Goal: Transaction & Acquisition: Purchase product/service

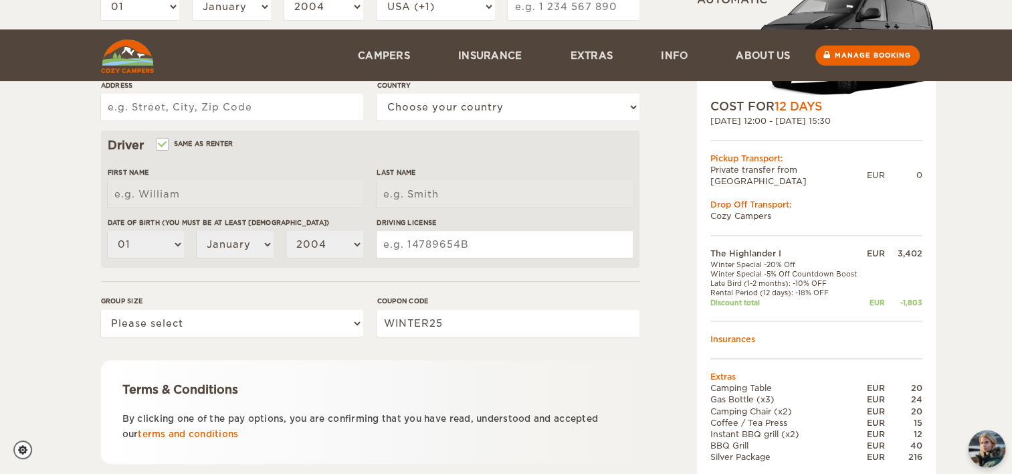
scroll to position [396, 0]
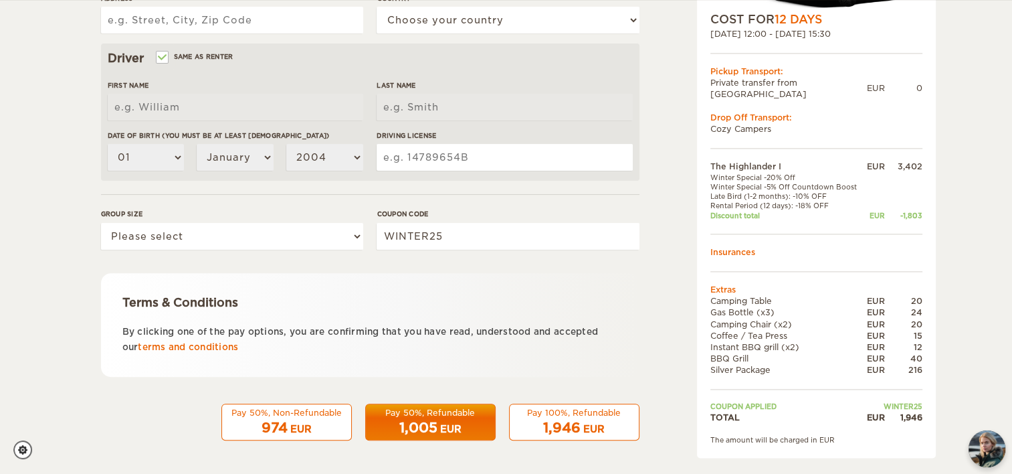
click at [608, 415] on div "Pay 100%, Refundable" at bounding box center [574, 412] width 113 height 11
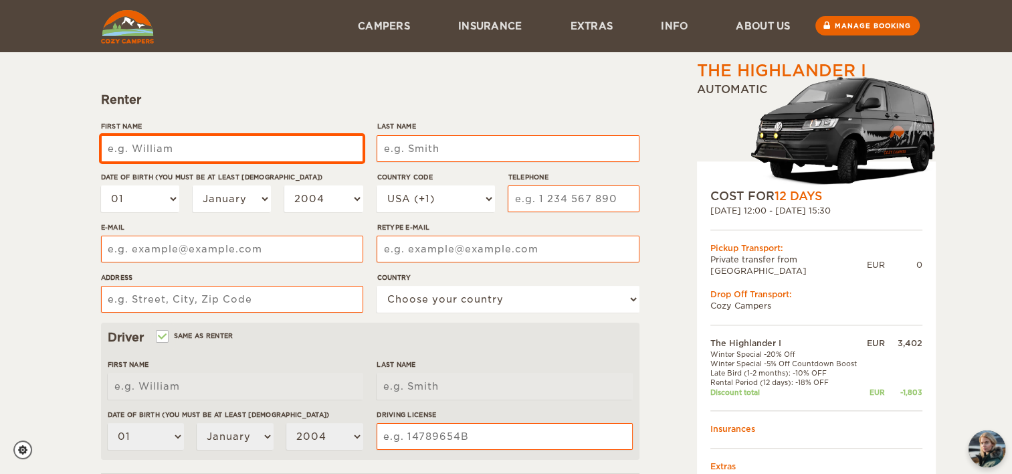
scroll to position [107, 0]
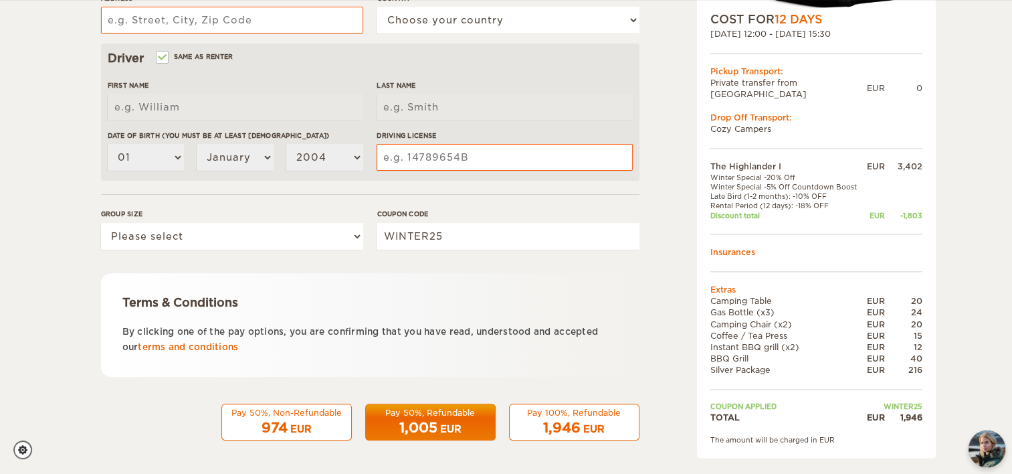
click at [589, 420] on div "1,946 EUR" at bounding box center [574, 427] width 113 height 19
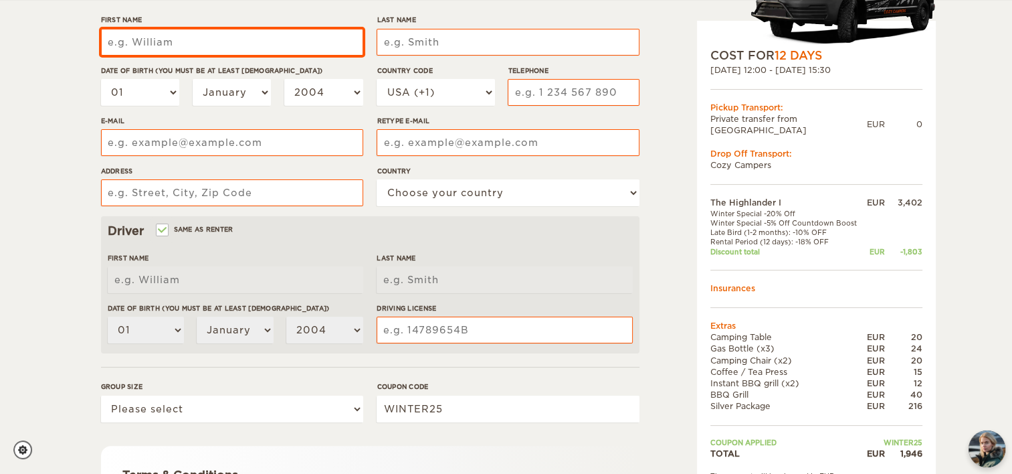
scroll to position [227, 0]
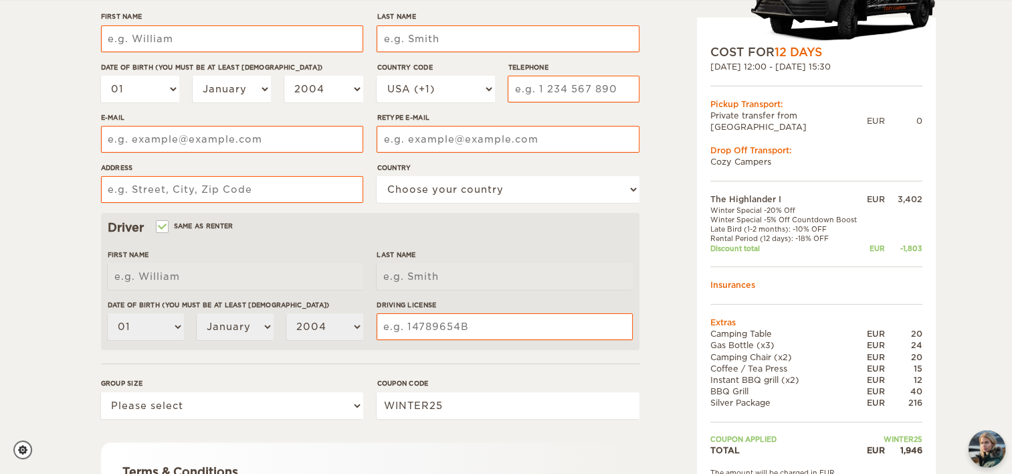
click at [866, 255] on td at bounding box center [816, 266] width 212 height 26
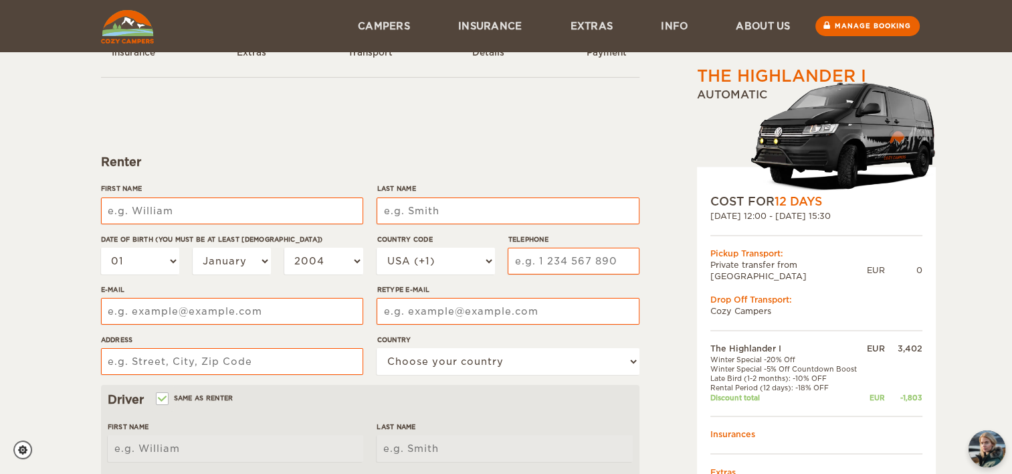
scroll to position [0, 0]
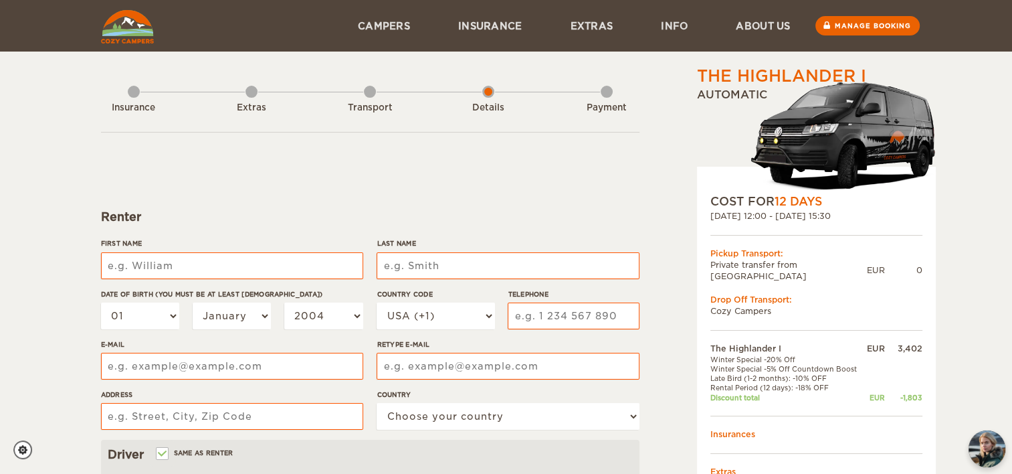
click at [251, 96] on div "Extras" at bounding box center [251, 105] width 12 height 54
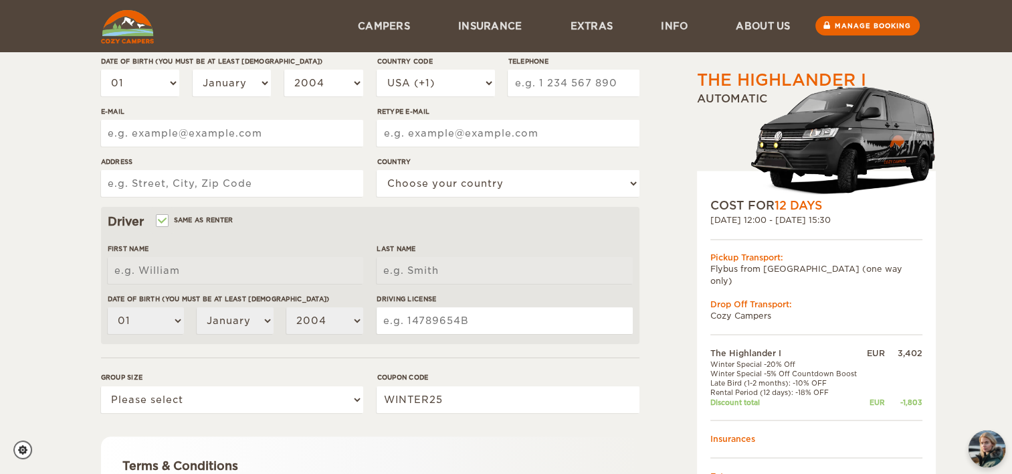
scroll to position [221, 0]
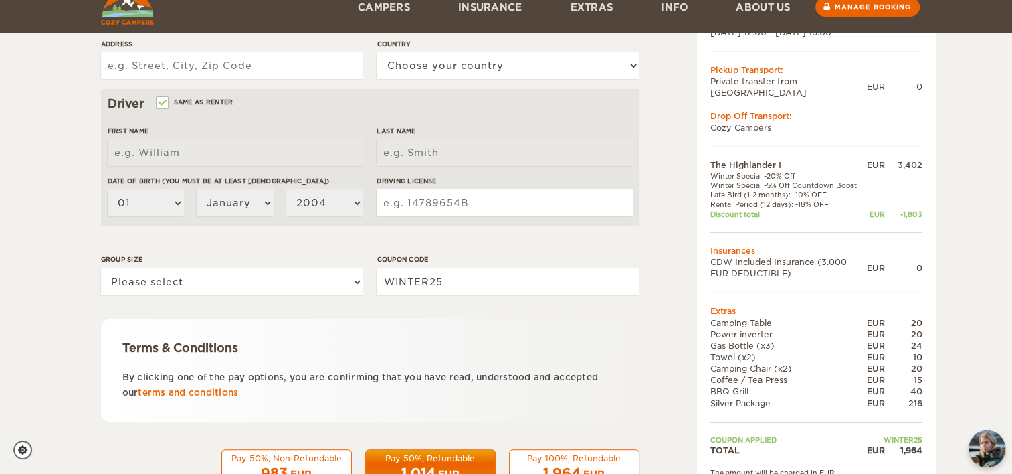
scroll to position [350, 0]
click at [193, 280] on select "Please select 1 2" at bounding box center [232, 281] width 262 height 27
select select "2"
click at [101, 268] on select "Please select 1 2" at bounding box center [232, 281] width 262 height 27
click at [70, 334] on div "The Highlander I Expand Collapse Total 1,964 EUR Automatic COST FOR 12 Days 30.…" at bounding box center [506, 85] width 1012 height 870
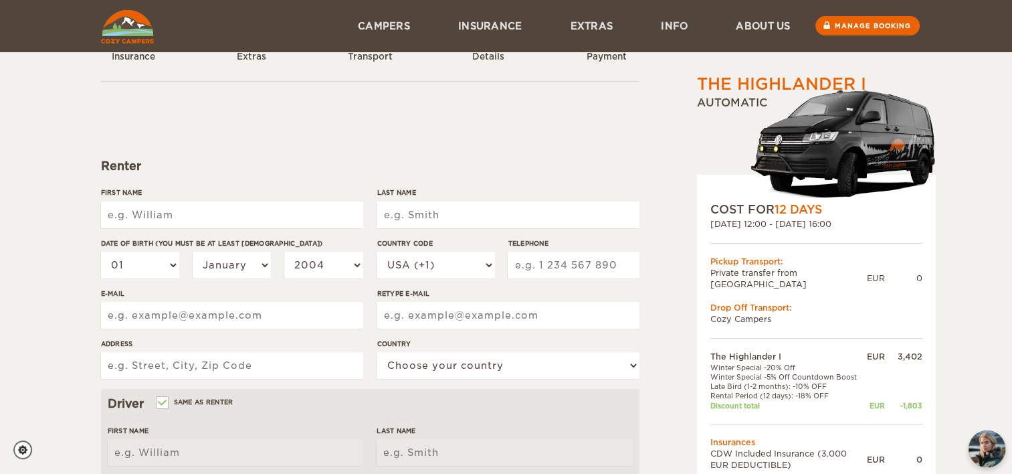
scroll to position [47, 0]
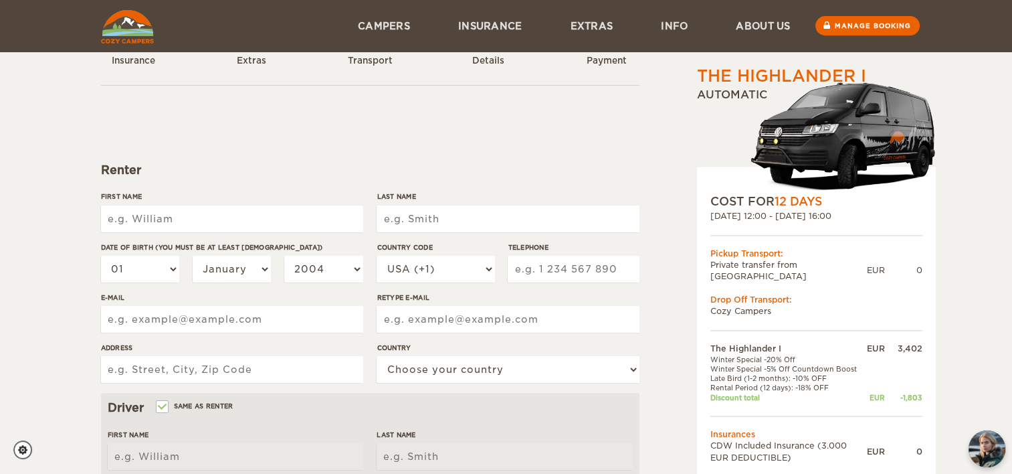
click at [153, 216] on input "First Name" at bounding box center [232, 218] width 262 height 27
type input "[PERSON_NAME]"
type input "LU"
select select "31"
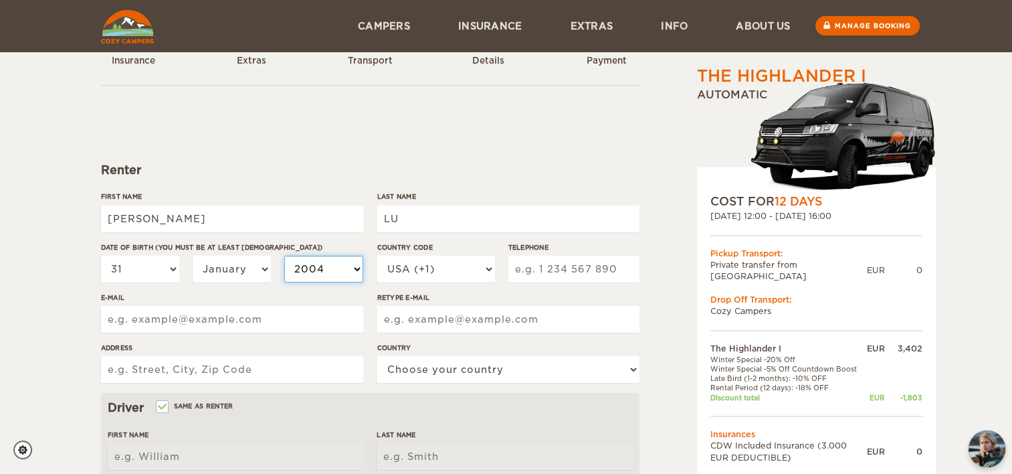
select select "1995"
select select "33"
type input "658660285"
type input "anitalu40@gmail.com"
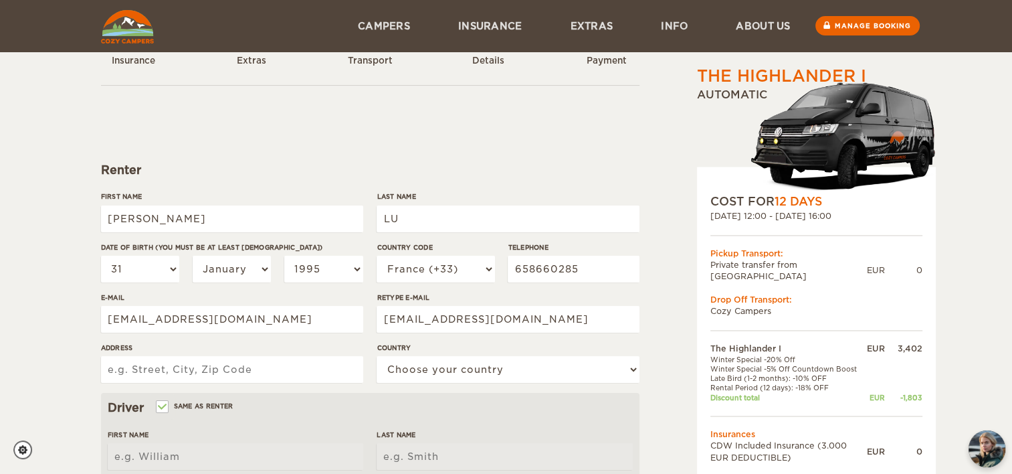
type input "112 rue du guet"
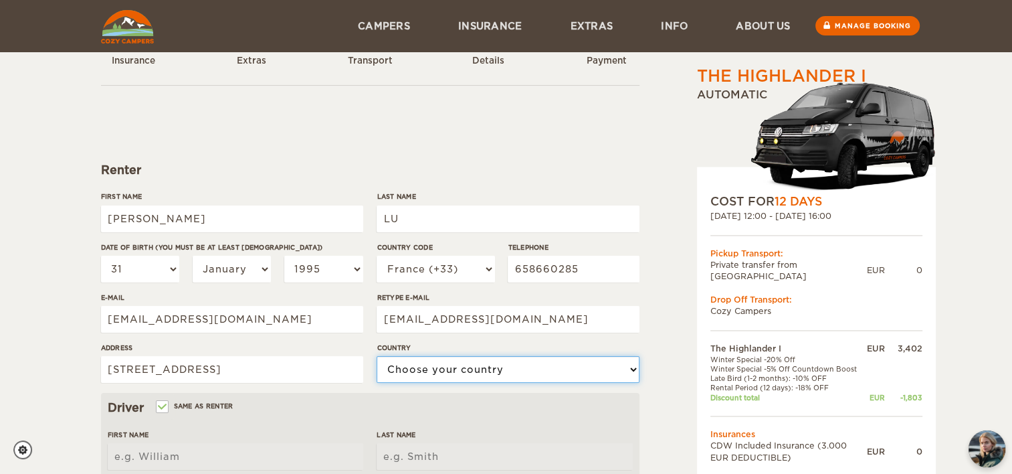
select select "71"
type input "[PERSON_NAME]"
type input "LU"
select select "31"
select select "1995"
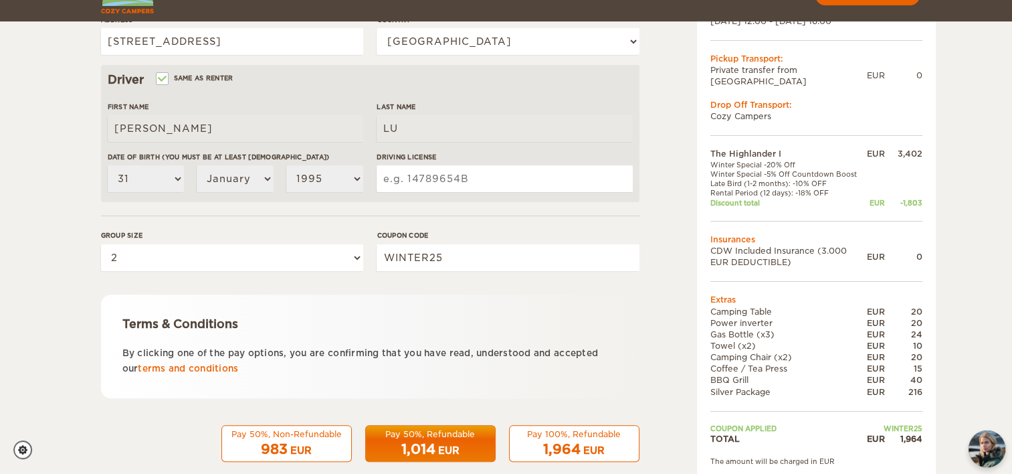
scroll to position [396, 0]
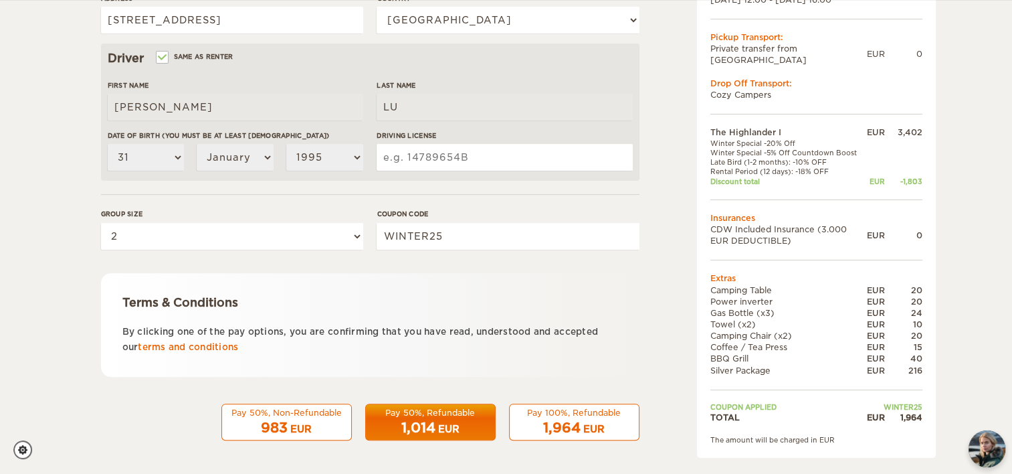
click at [571, 418] on div "1,964 EUR" at bounding box center [574, 427] width 113 height 19
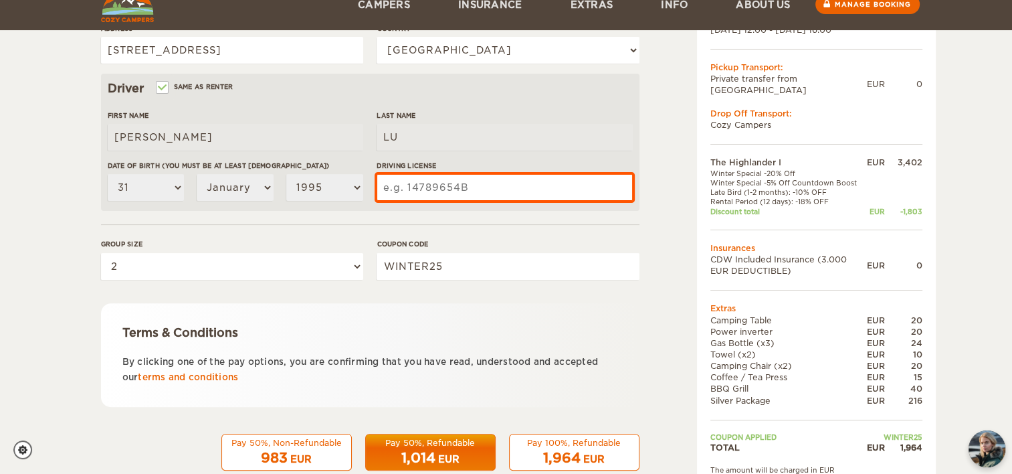
click at [444, 185] on input "Driving License" at bounding box center [505, 187] width 256 height 27
click at [409, 185] on input "14A159827" at bounding box center [505, 187] width 256 height 27
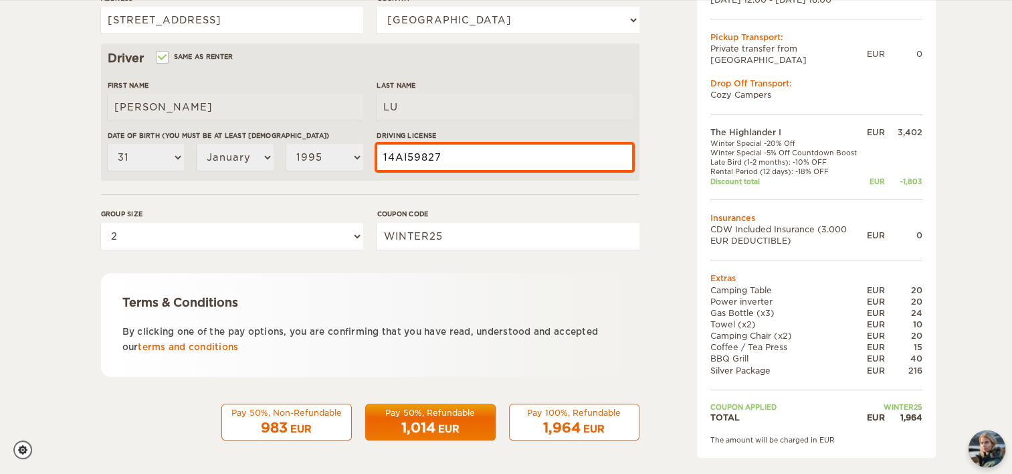
type input "14AI59827"
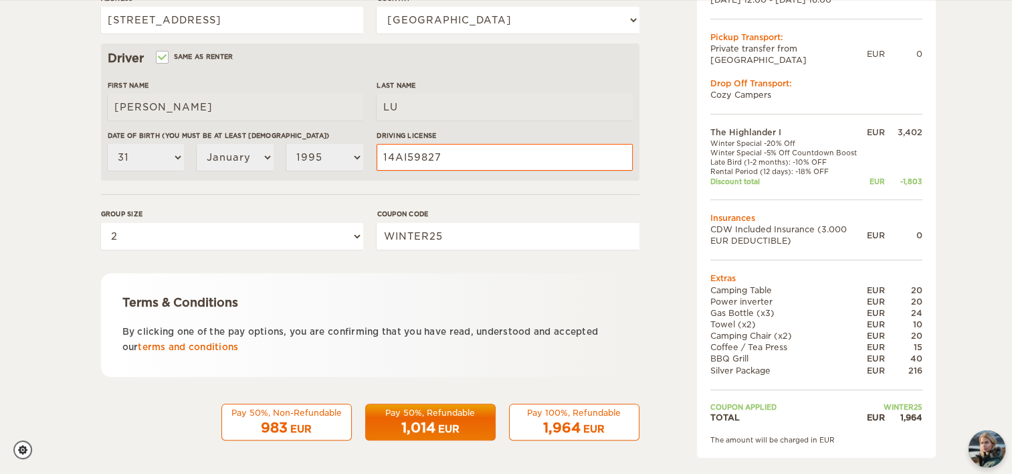
click at [625, 428] on div "1,964 EUR" at bounding box center [574, 427] width 113 height 19
click at [608, 407] on div "Pay 100%, Refundable" at bounding box center [574, 412] width 113 height 11
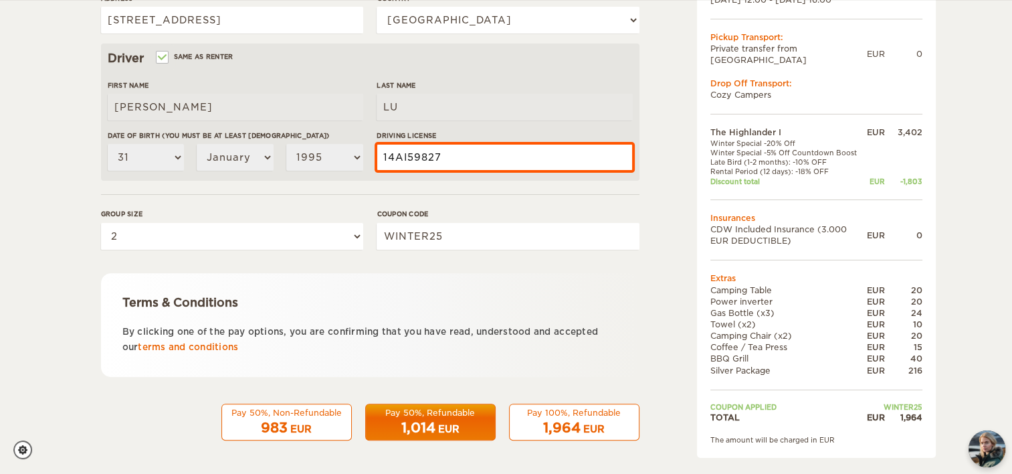
click at [476, 159] on input "14AI59827" at bounding box center [505, 157] width 256 height 27
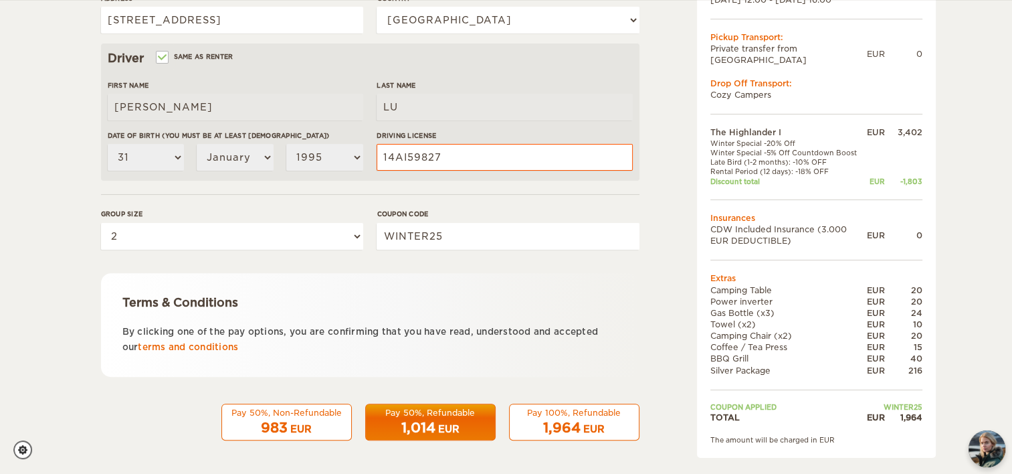
click at [409, 195] on form "Renter First Name Anita Last Name LU Date of birth (You must be at least 20 yea…" at bounding box center [370, 88] width 538 height 704
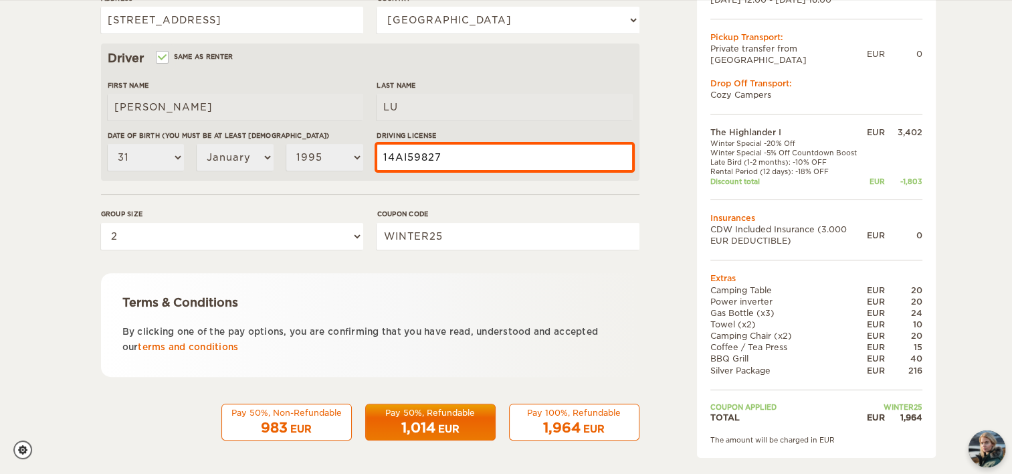
click at [406, 159] on input "14AI59827" at bounding box center [505, 157] width 256 height 27
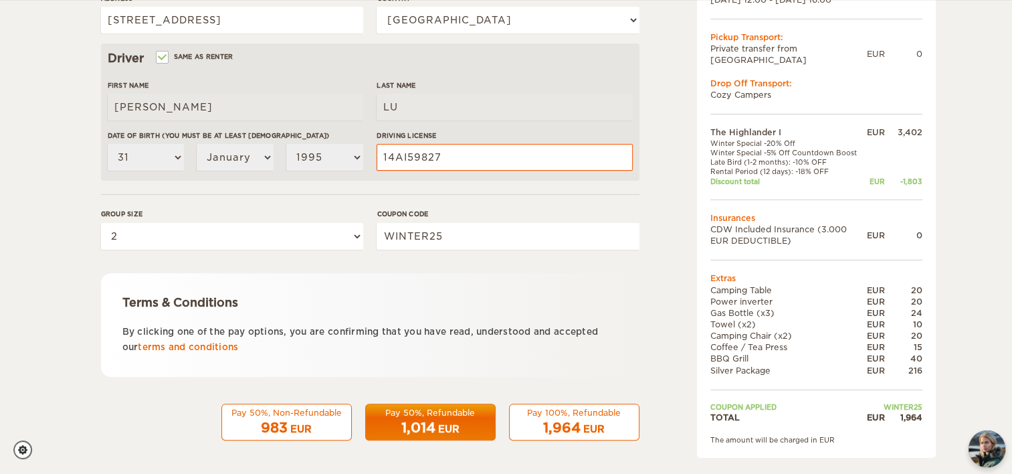
click at [497, 290] on div "Terms & Conditions By clicking one of the pay options, you are confirming that …" at bounding box center [370, 325] width 538 height 104
click at [444, 260] on form "Renter First Name Anita Last Name LU Date of birth (You must be at least 20 yea…" at bounding box center [370, 88] width 538 height 704
click at [444, 246] on input "WINTER25" at bounding box center [508, 236] width 262 height 27
click at [569, 421] on span "1,964" at bounding box center [561, 427] width 37 height 16
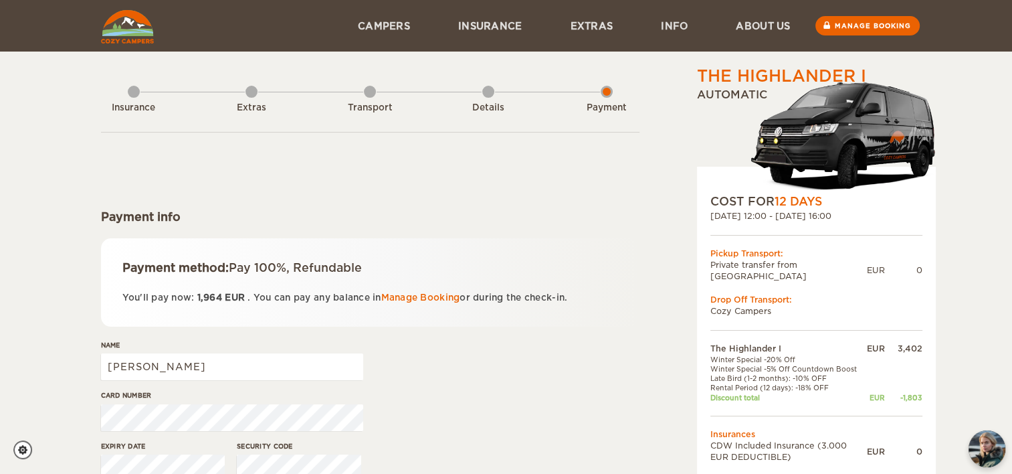
click at [483, 92] on div "Details" at bounding box center [488, 105] width 12 height 54
click at [270, 358] on input "[PERSON_NAME]" at bounding box center [232, 366] width 262 height 27
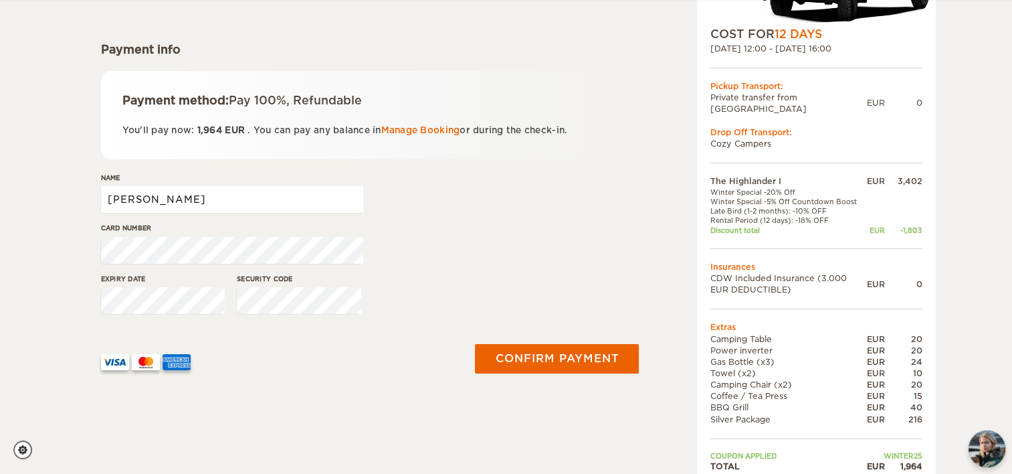
scroll to position [166, 0]
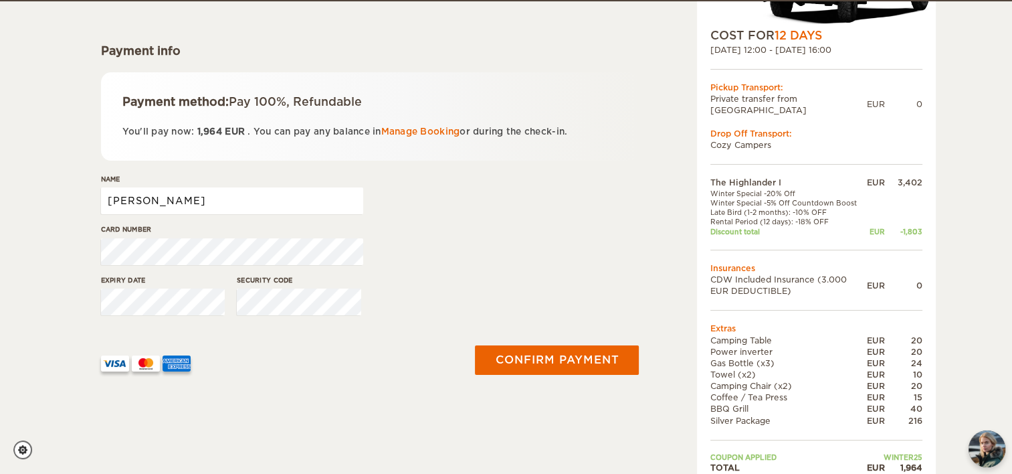
type input "Anita lu"
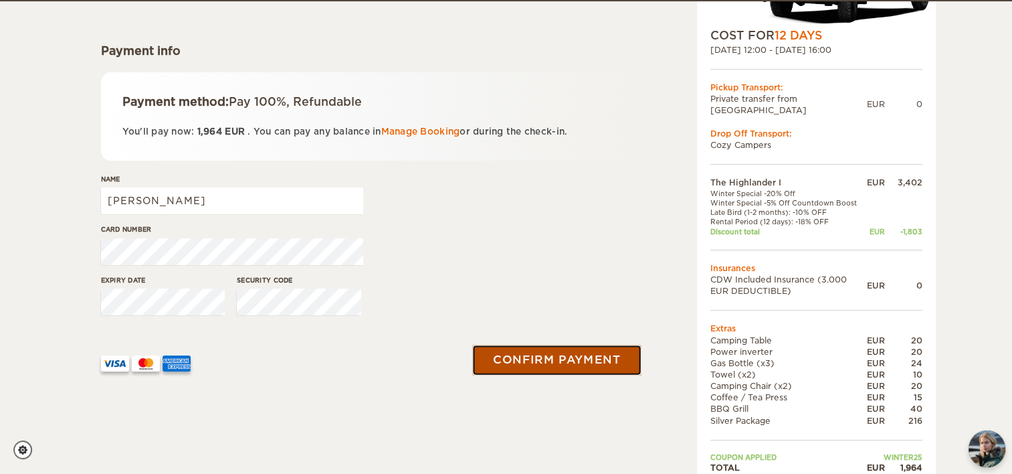
click at [525, 367] on button "Confirm payment" at bounding box center [557, 359] width 169 height 30
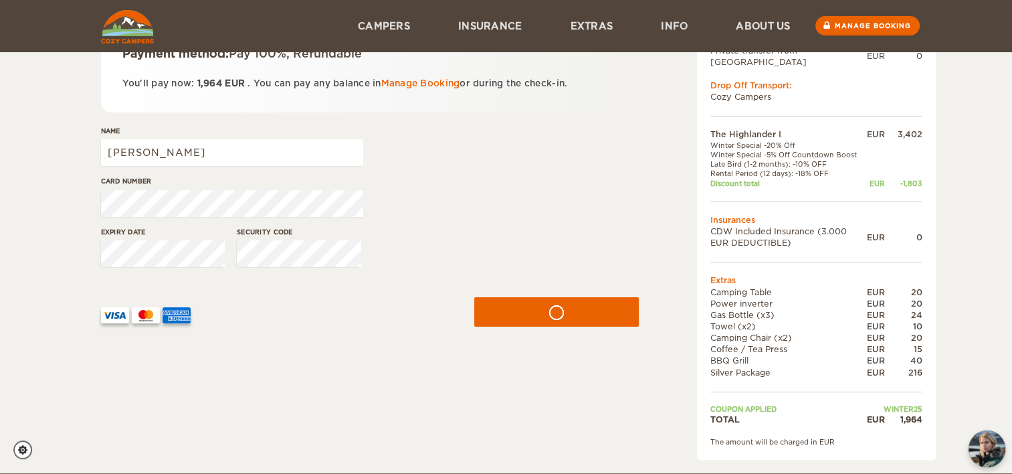
scroll to position [181, 0]
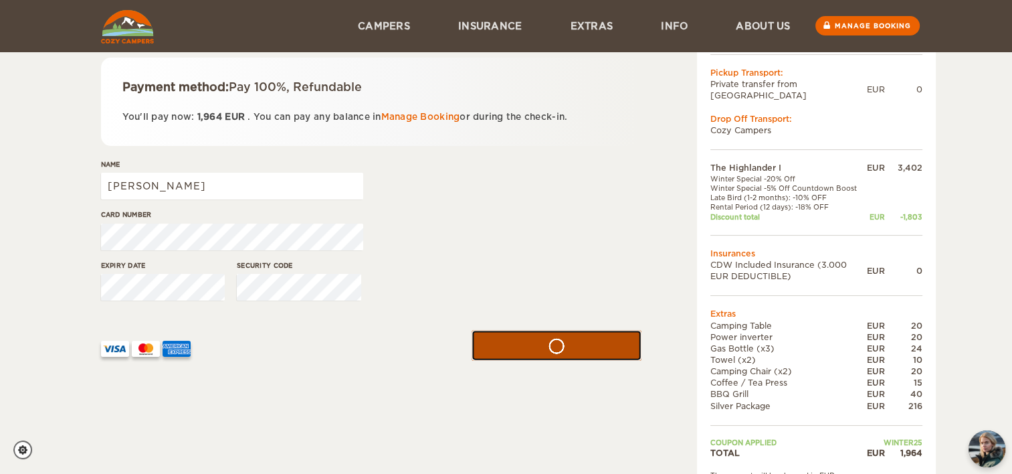
click at [543, 337] on button "submit" at bounding box center [557, 345] width 170 height 30
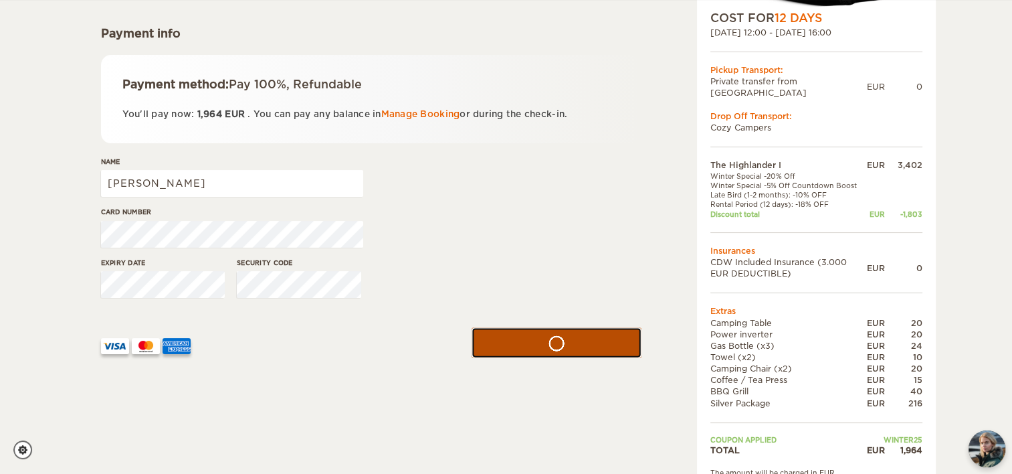
scroll to position [182, 0]
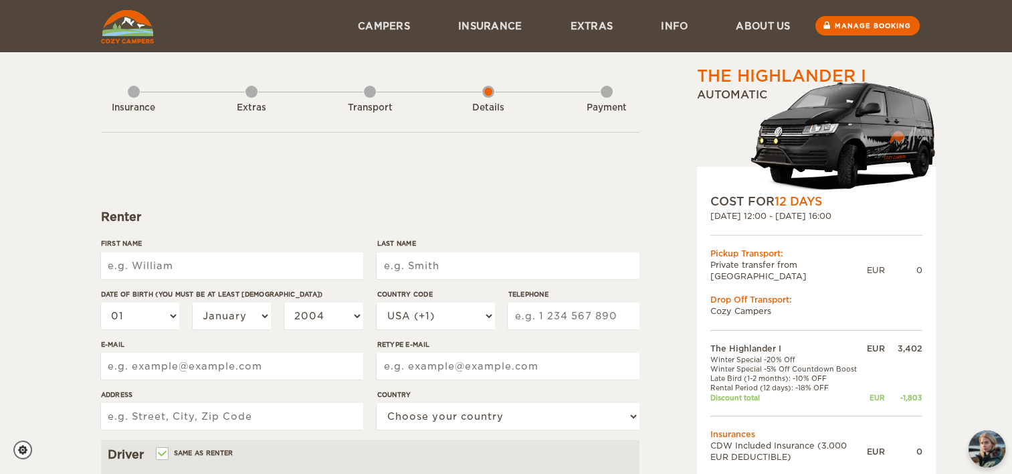
click at [304, 274] on input "First Name" at bounding box center [232, 265] width 262 height 27
type input "[PERSON_NAME]"
type input "LU"
select select "31"
select select "1995"
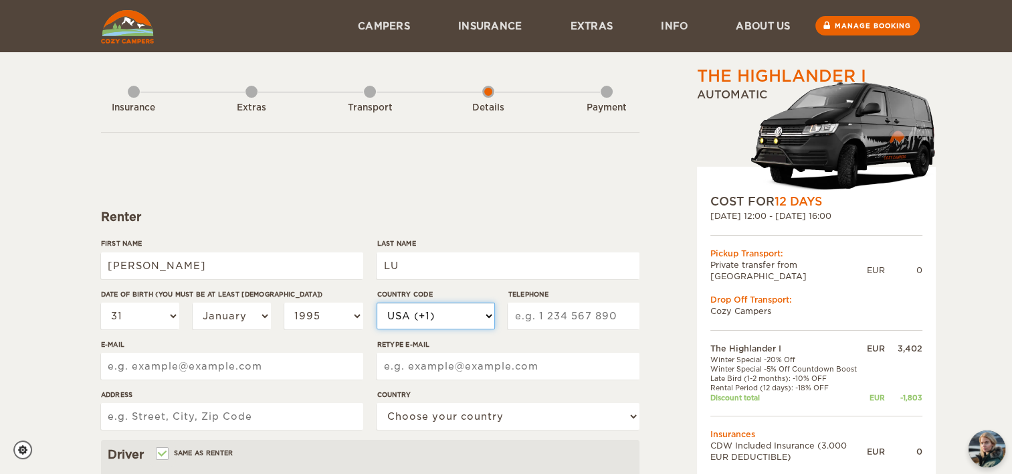
select select "33"
type input "[EMAIL_ADDRESS][DOMAIN_NAME]"
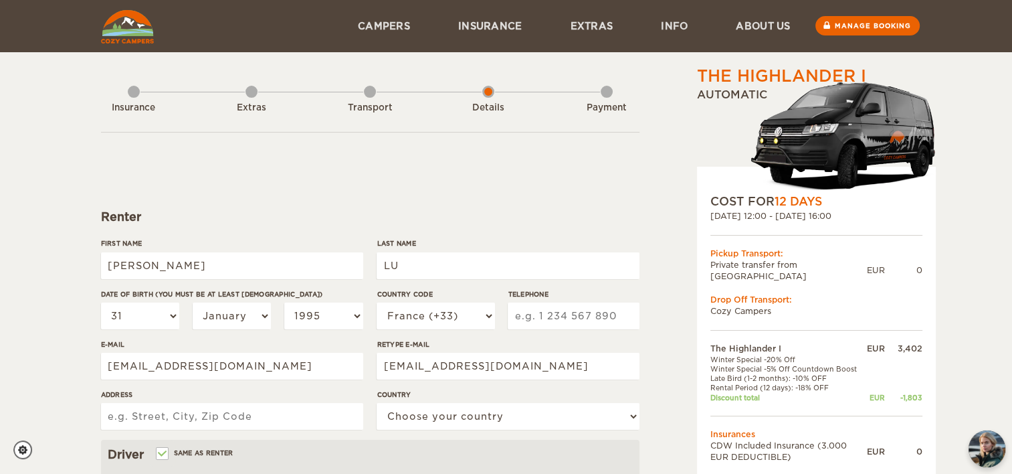
type input "[STREET_ADDRESS]"
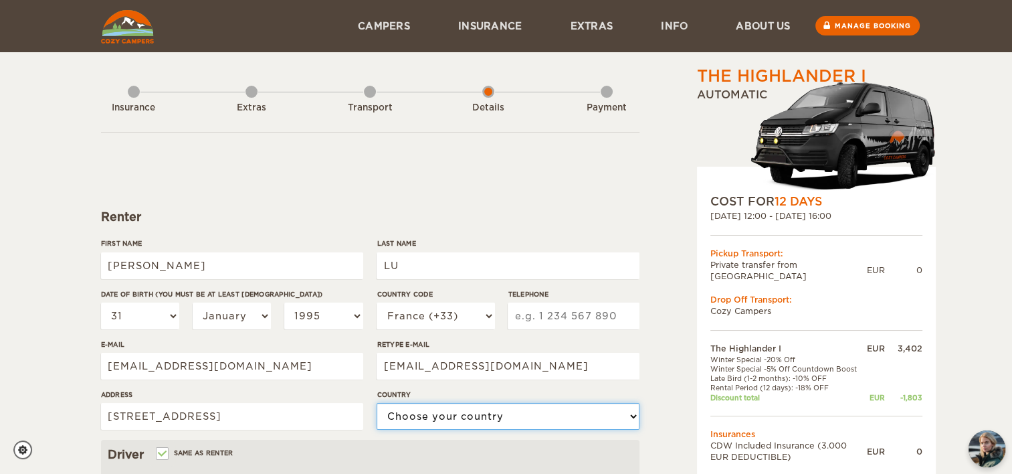
select select "71"
type input "14AI59827"
type input "[PERSON_NAME]"
type input "LU"
select select "31"
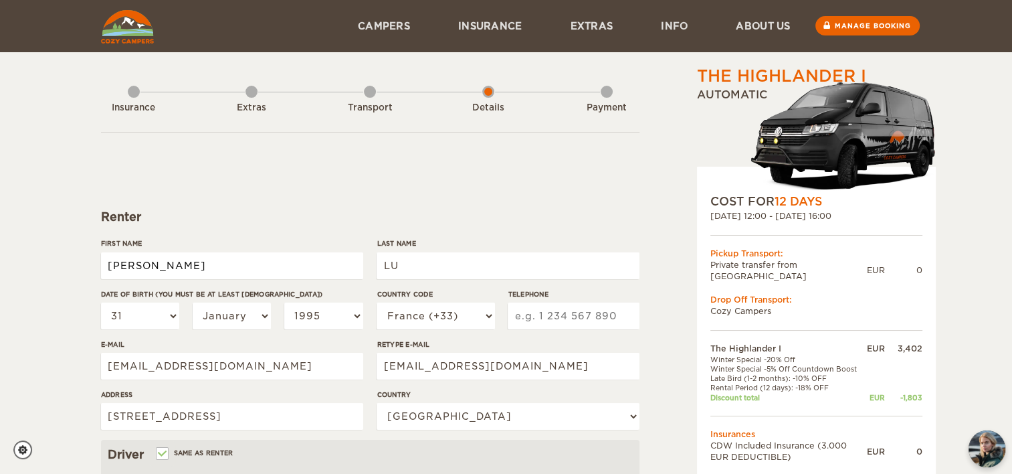
select select "1995"
click at [589, 322] on input "Telephone" at bounding box center [573, 315] width 131 height 27
type input "658660285"
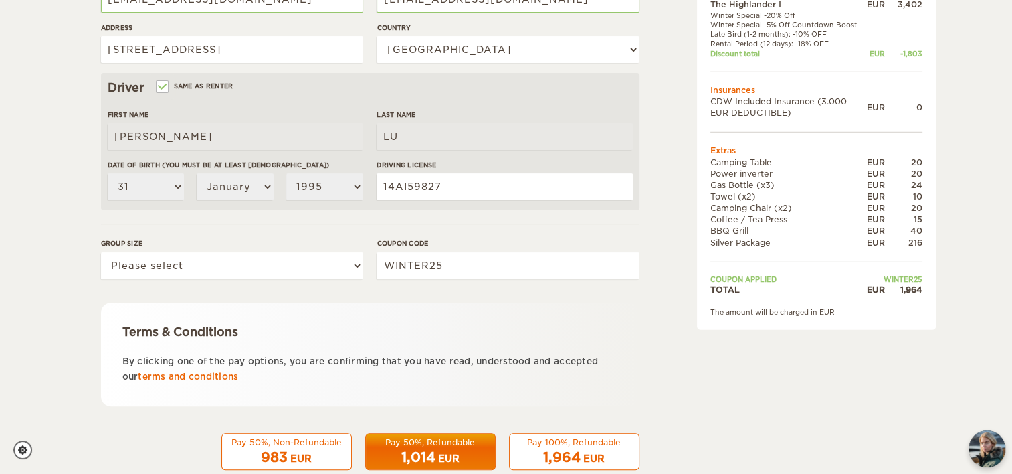
scroll to position [396, 0]
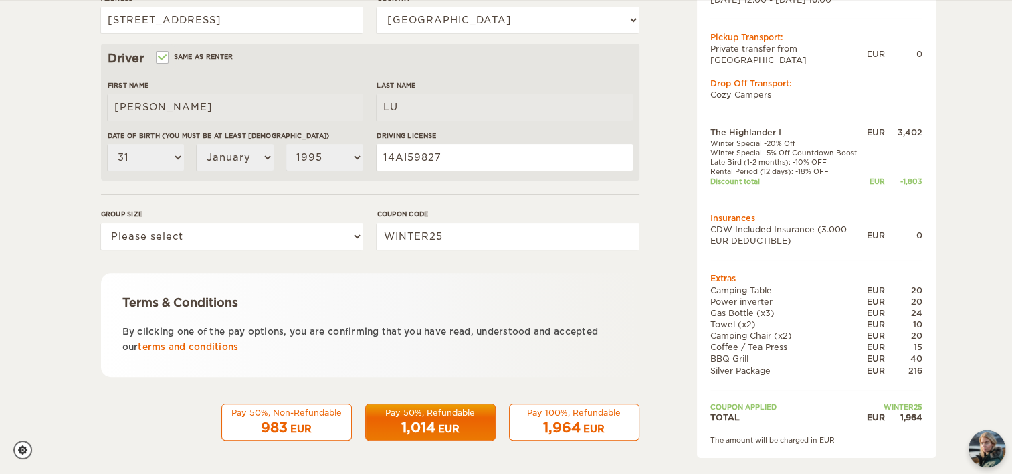
click at [572, 415] on div "Pay 100%, Refundable" at bounding box center [574, 412] width 113 height 11
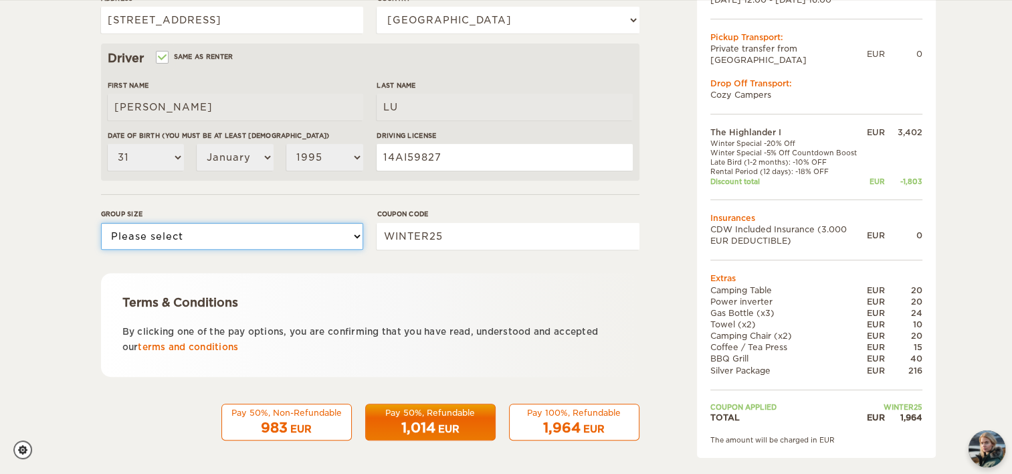
click at [254, 244] on select "Please select 1 2" at bounding box center [232, 236] width 262 height 27
select select "2"
click at [101, 223] on select "Please select 1 2" at bounding box center [232, 236] width 262 height 27
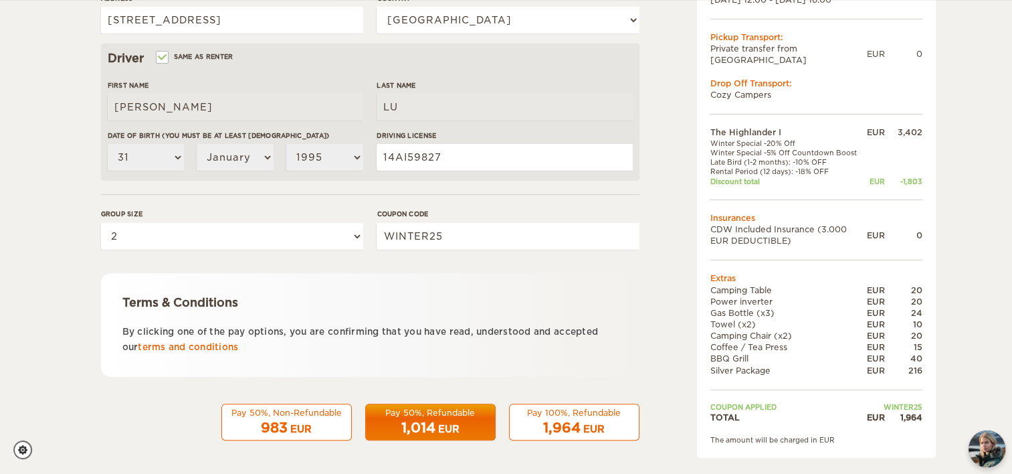
click at [607, 431] on div "1,964 EUR" at bounding box center [574, 427] width 113 height 19
click at [531, 417] on div "Pay 100%, Refundable" at bounding box center [574, 412] width 113 height 11
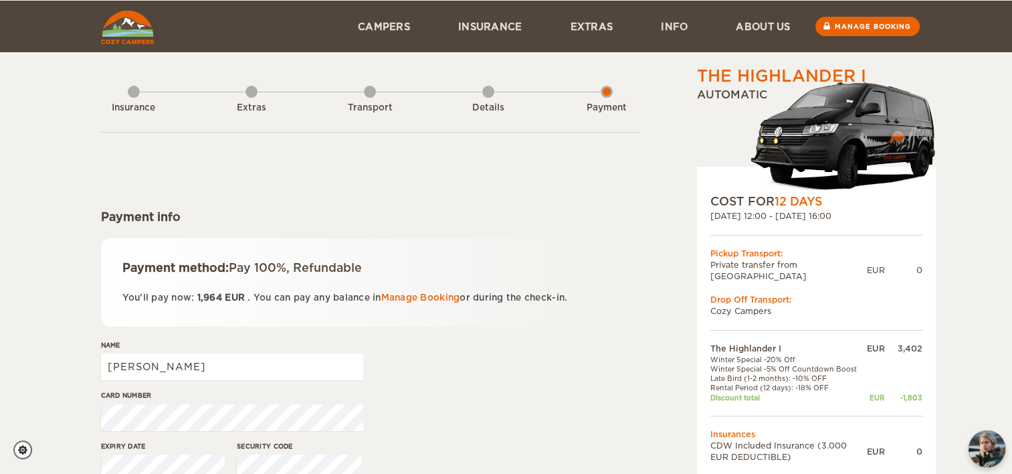
scroll to position [260, 0]
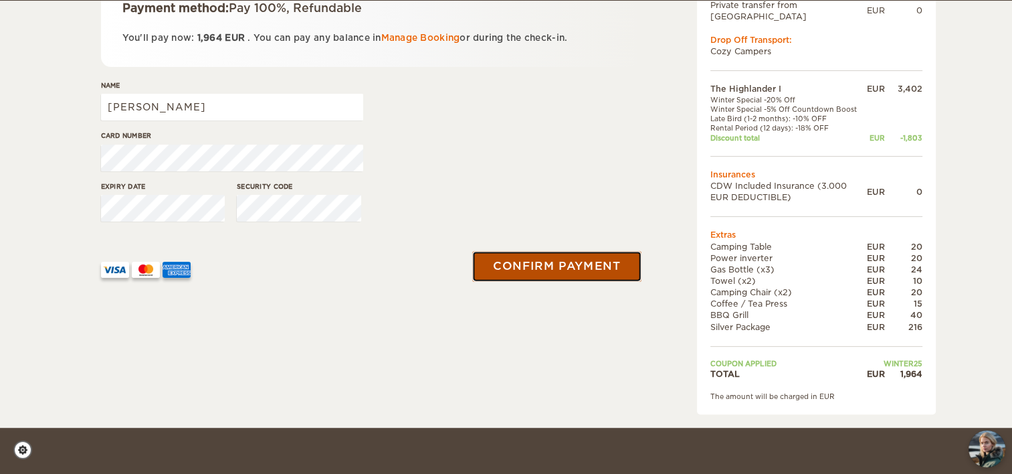
click at [538, 272] on button "Confirm payment" at bounding box center [557, 266] width 169 height 30
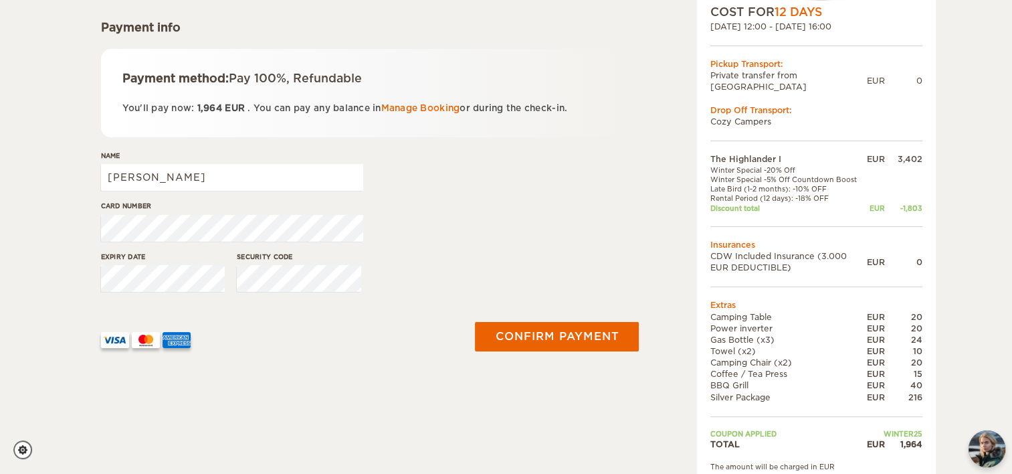
scroll to position [194, 0]
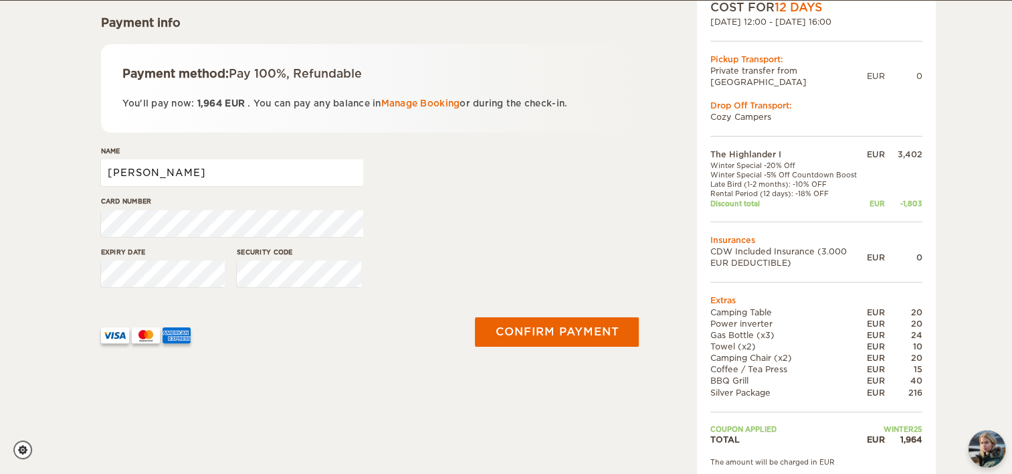
click at [251, 172] on input "[PERSON_NAME]" at bounding box center [232, 172] width 262 height 27
type input "[PERSON_NAME]"
click at [422, 259] on div "Expiry date Security code" at bounding box center [370, 272] width 538 height 50
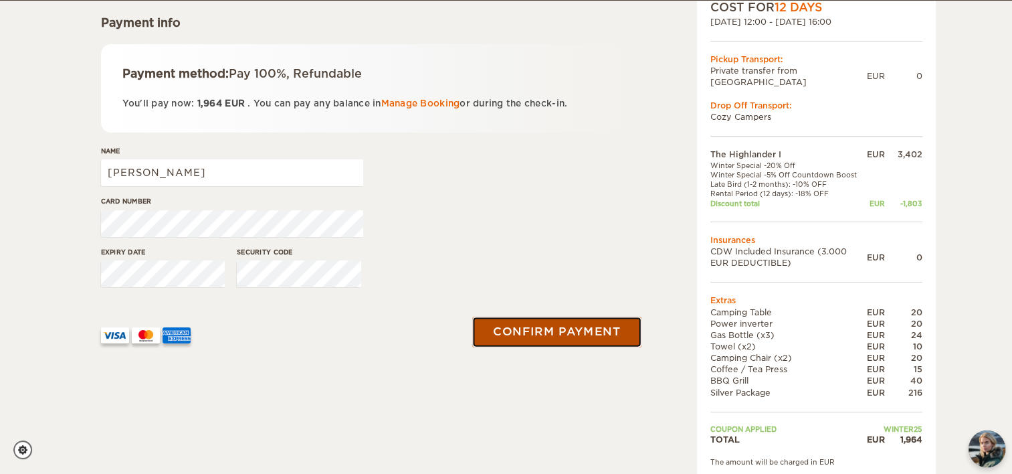
click at [546, 329] on button "Confirm payment" at bounding box center [557, 331] width 169 height 30
